Goal: Task Accomplishment & Management: Use online tool/utility

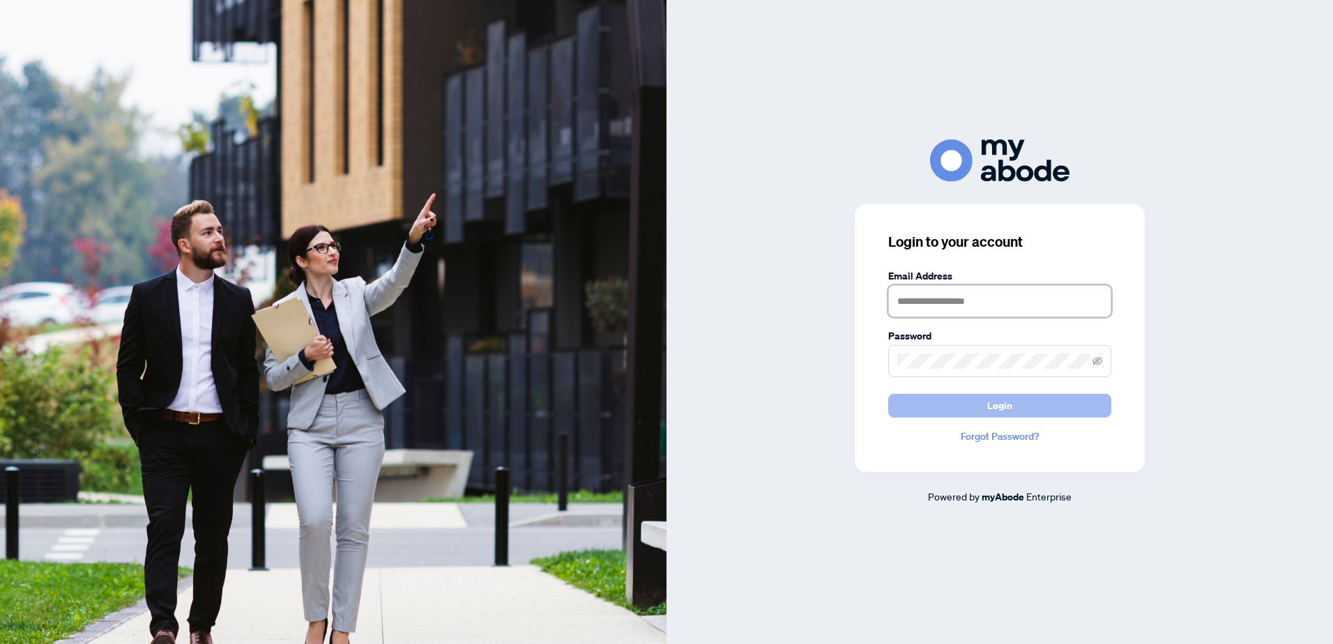
type input "**********"
click at [1013, 407] on button "Login" at bounding box center [999, 406] width 223 height 24
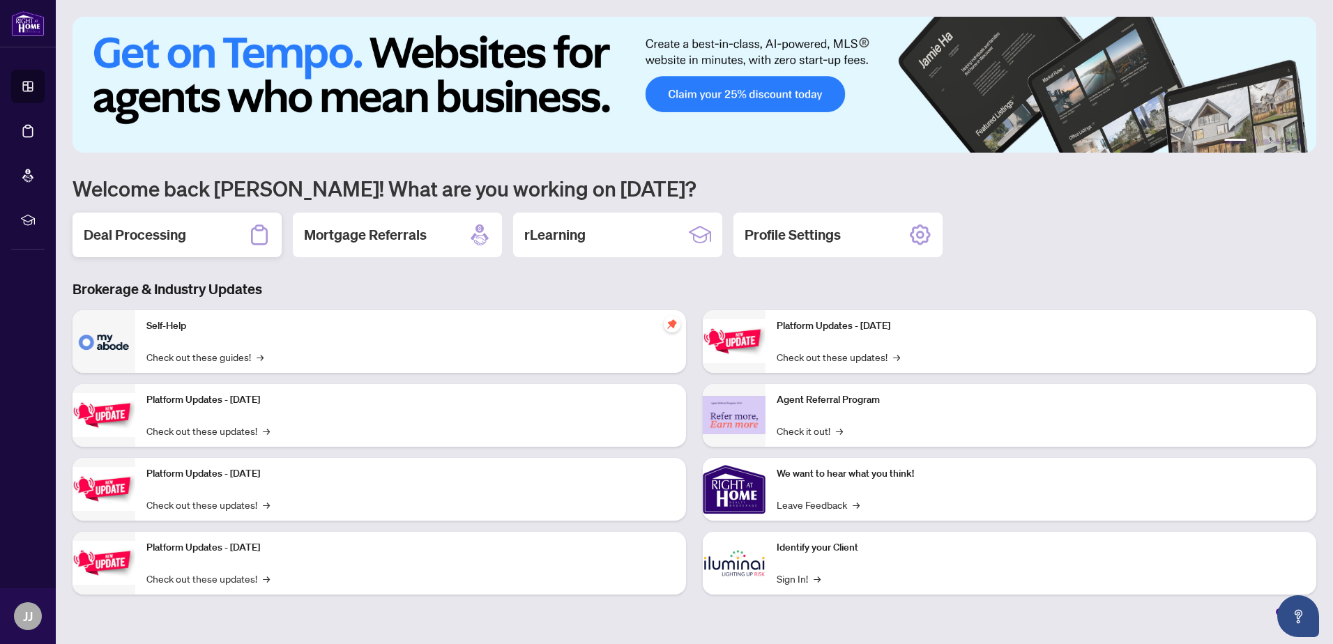
click at [190, 244] on div "Deal Processing" at bounding box center [177, 235] width 209 height 45
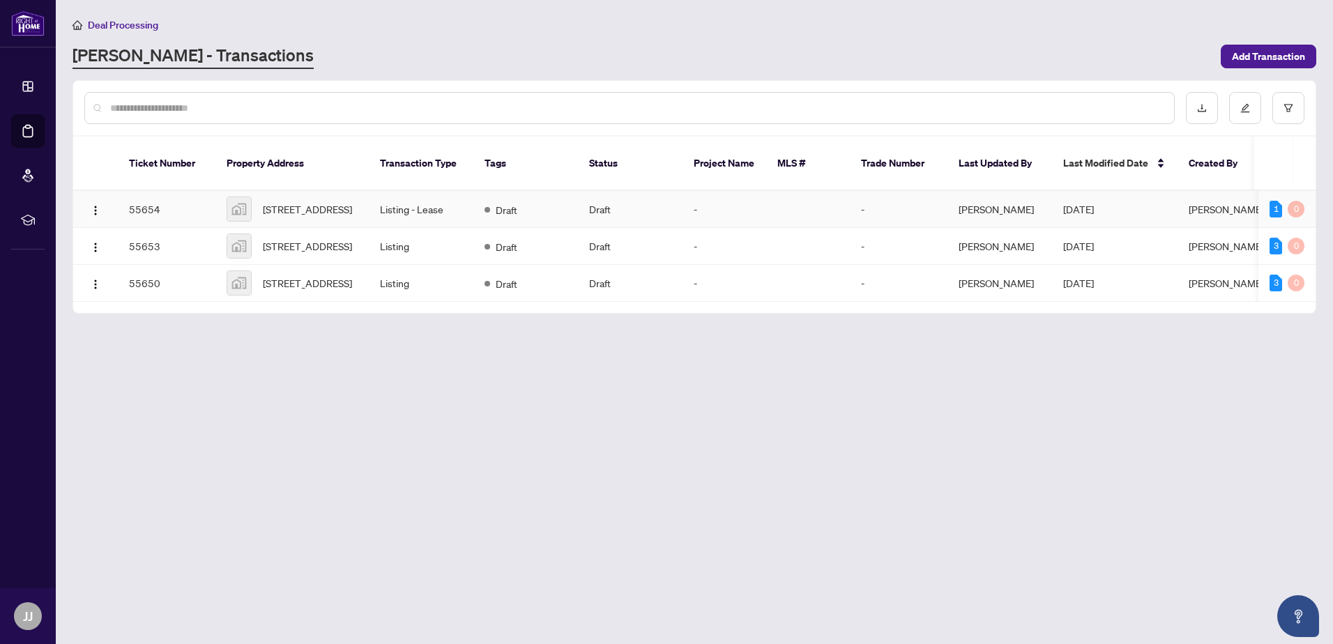
click at [711, 205] on td "-" at bounding box center [725, 209] width 84 height 37
